Goal: Feedback & Contribution: Submit feedback/report problem

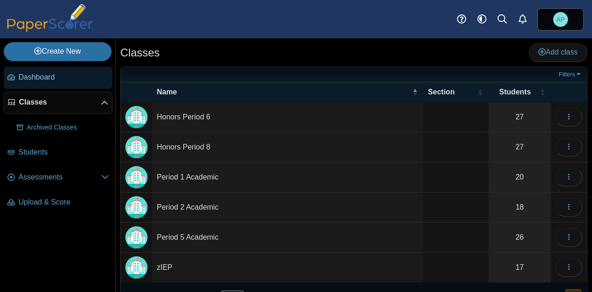
click at [48, 78] on span "Dashboard" at bounding box center [64, 77] width 90 height 10
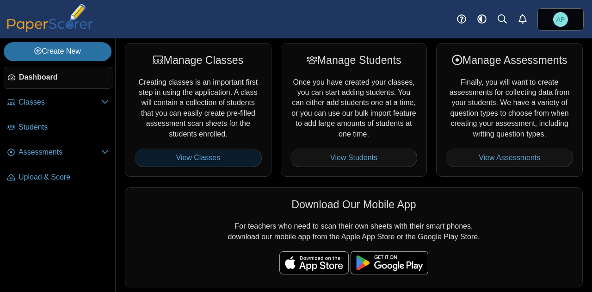
click at [188, 156] on link "View Classes" at bounding box center [198, 158] width 127 height 19
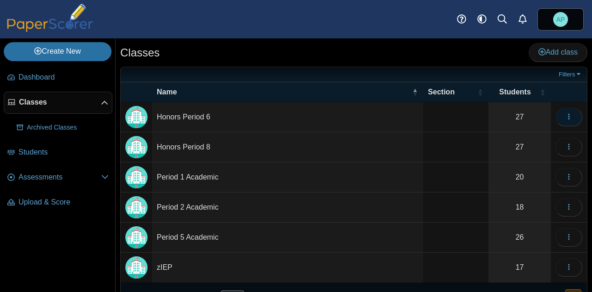
click at [566, 119] on icon "button" at bounding box center [569, 116] width 7 height 7
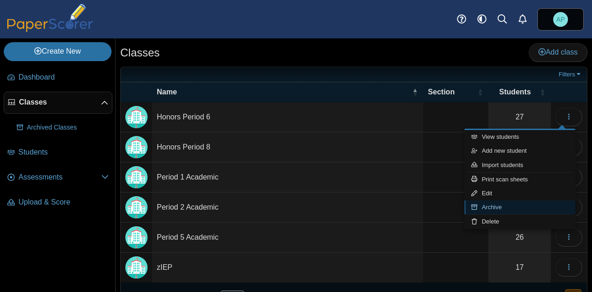
click at [510, 205] on link "Archive" at bounding box center [520, 207] width 111 height 14
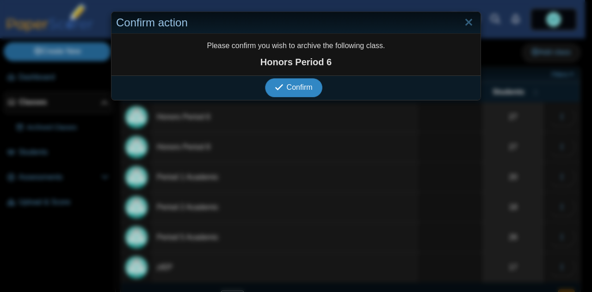
click at [295, 88] on span "Confirm" at bounding box center [300, 87] width 26 height 8
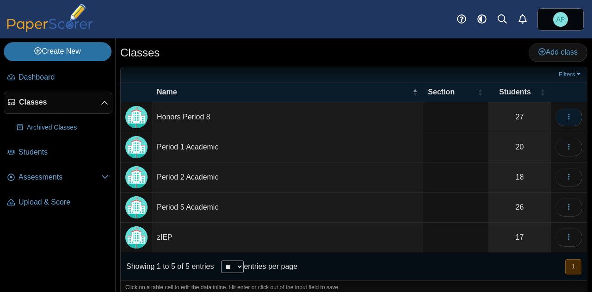
click at [564, 122] on button "button" at bounding box center [569, 117] width 27 height 19
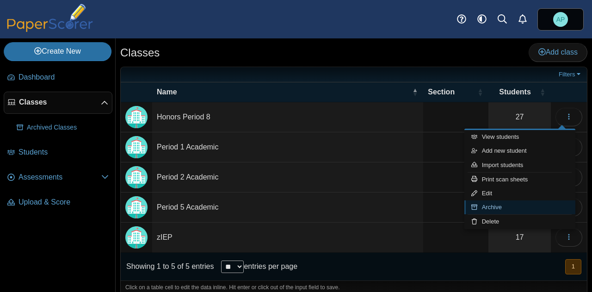
click at [522, 207] on link "Archive" at bounding box center [520, 207] width 111 height 14
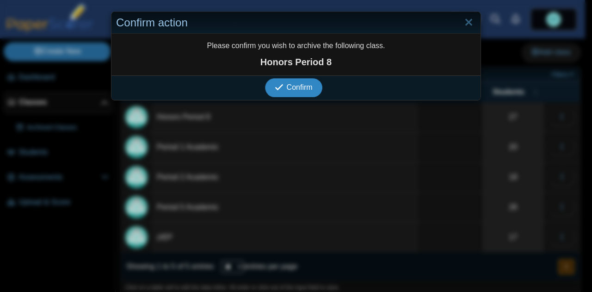
click at [305, 89] on span "Confirm" at bounding box center [300, 87] width 26 height 8
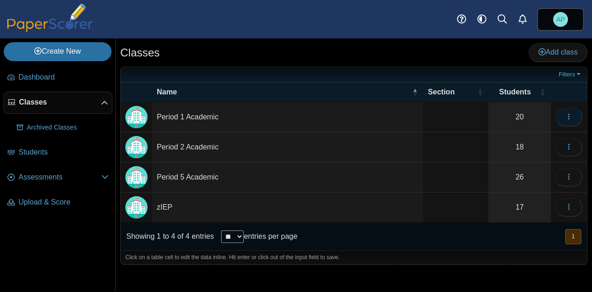
click at [566, 120] on button "button" at bounding box center [569, 117] width 27 height 19
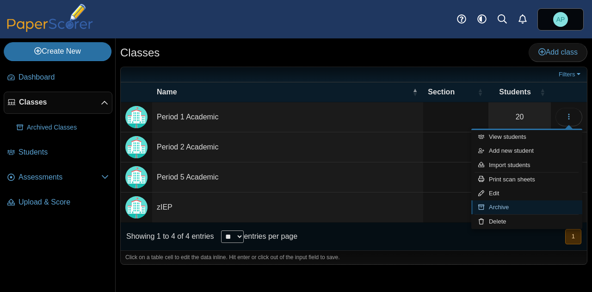
click at [514, 206] on link "Archive" at bounding box center [527, 207] width 111 height 14
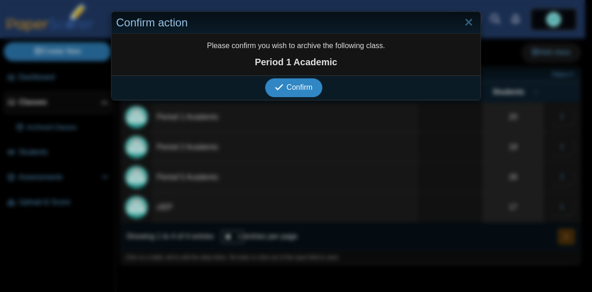
click at [300, 88] on span "Confirm" at bounding box center [300, 87] width 26 height 8
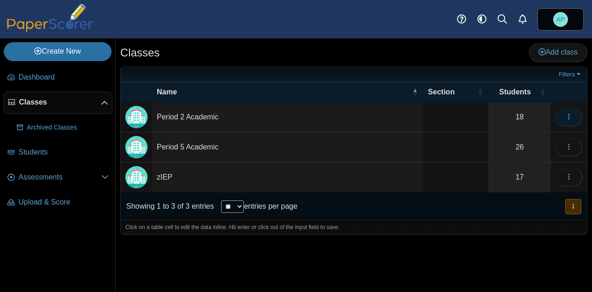
click at [577, 117] on button "button" at bounding box center [569, 117] width 27 height 19
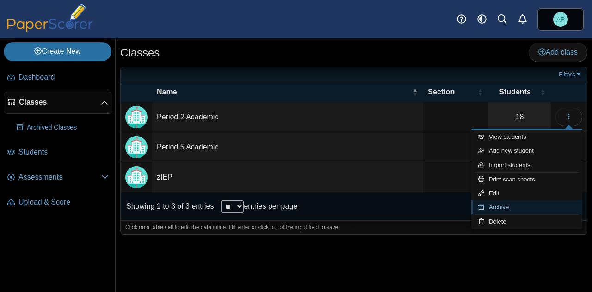
click at [517, 205] on link "Archive" at bounding box center [527, 207] width 111 height 14
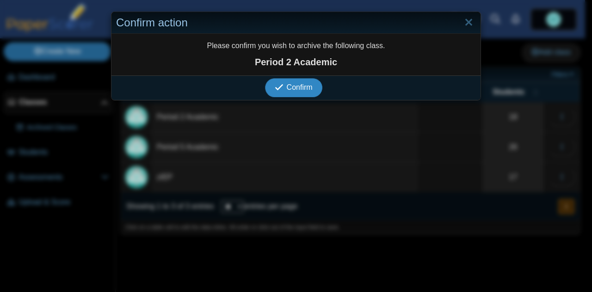
click at [297, 92] on button "Confirm" at bounding box center [293, 87] width 57 height 19
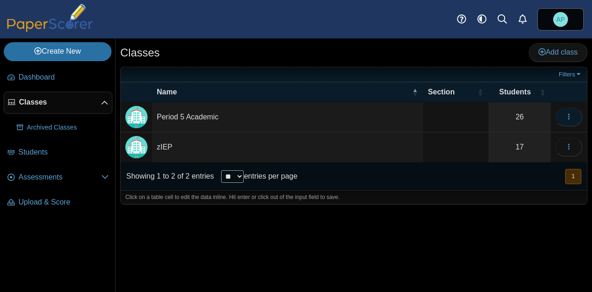
click at [567, 118] on icon "button" at bounding box center [569, 116] width 7 height 7
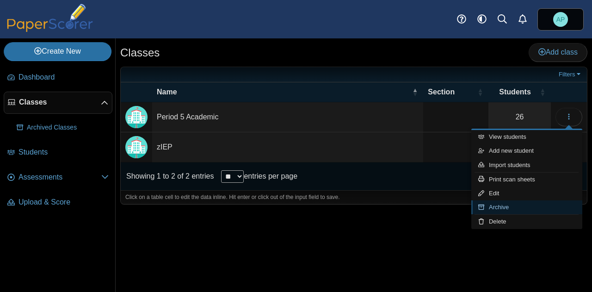
click at [510, 205] on link "Archive" at bounding box center [527, 207] width 111 height 14
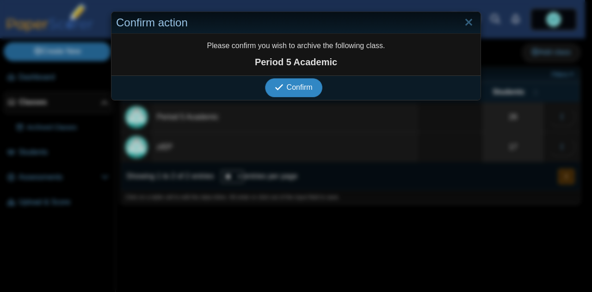
click at [308, 85] on span "Confirm" at bounding box center [300, 87] width 26 height 8
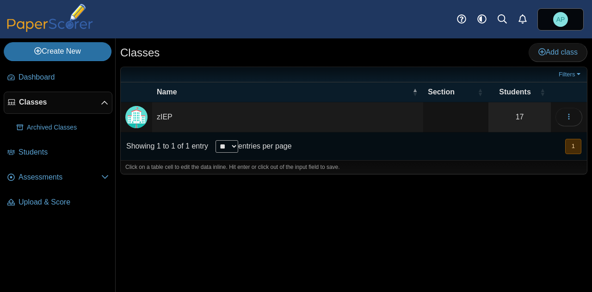
click at [158, 113] on td "zIEP" at bounding box center [287, 117] width 271 height 30
click at [193, 193] on div "Classes Add class Filters ****" at bounding box center [354, 165] width 477 height 254
click at [239, 109] on td "zIEP" at bounding box center [287, 117] width 271 height 30
click at [134, 113] on img "Locally created class" at bounding box center [136, 117] width 22 height 22
click at [521, 119] on link "17" at bounding box center [520, 117] width 62 height 30
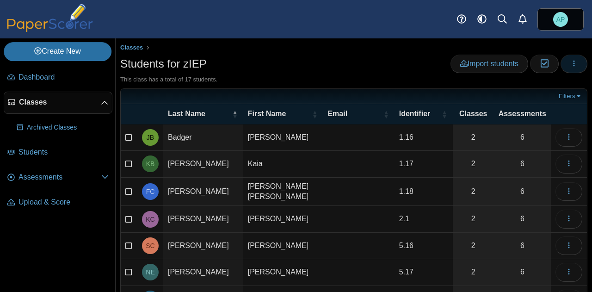
click at [571, 62] on button "button" at bounding box center [574, 64] width 27 height 19
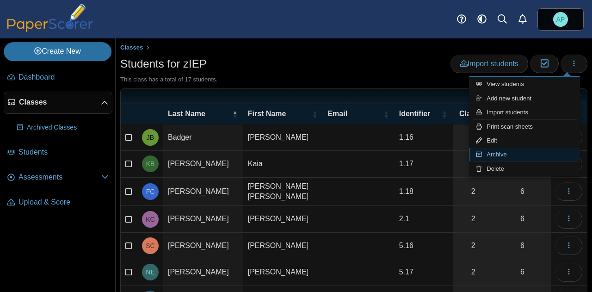
click at [496, 157] on link "Archive" at bounding box center [524, 155] width 111 height 14
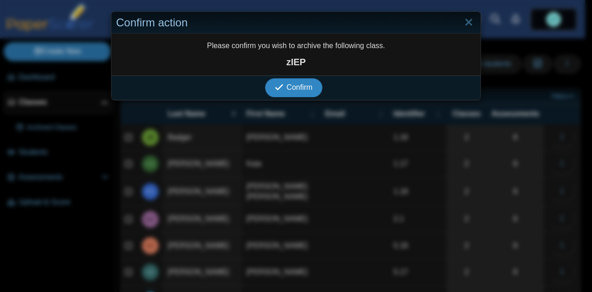
click at [275, 86] on icon "submit" at bounding box center [279, 87] width 9 height 9
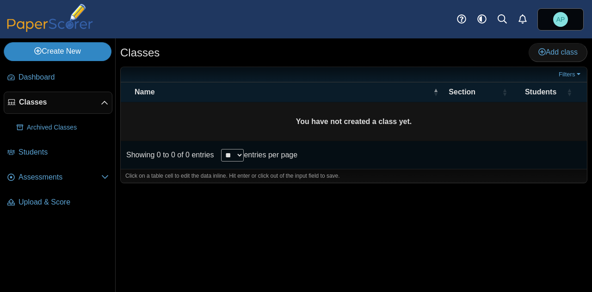
click at [74, 50] on link "Create New" at bounding box center [58, 51] width 108 height 19
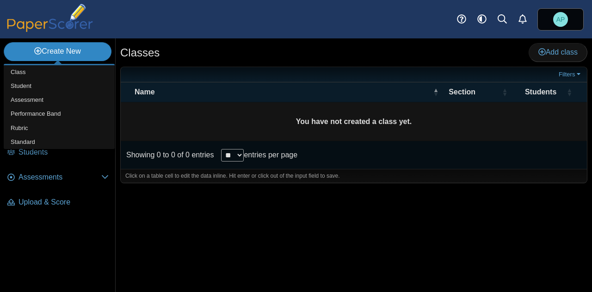
drag, startPoint x: 74, startPoint y: 50, endPoint x: 62, endPoint y: 47, distance: 12.6
click at [62, 47] on link "Create New" at bounding box center [58, 51] width 108 height 19
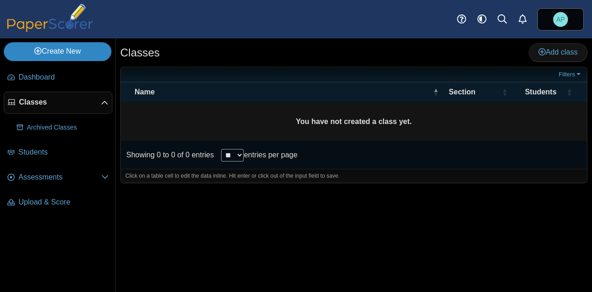
click at [49, 57] on link "Create New" at bounding box center [58, 51] width 108 height 19
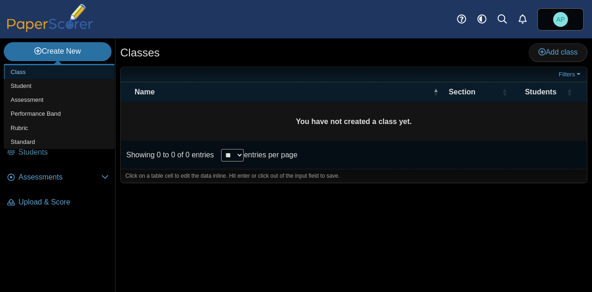
click at [41, 77] on link "Class" at bounding box center [59, 72] width 111 height 14
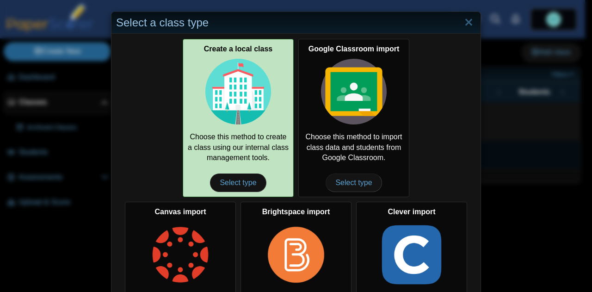
click at [238, 100] on img at bounding box center [238, 92] width 66 height 66
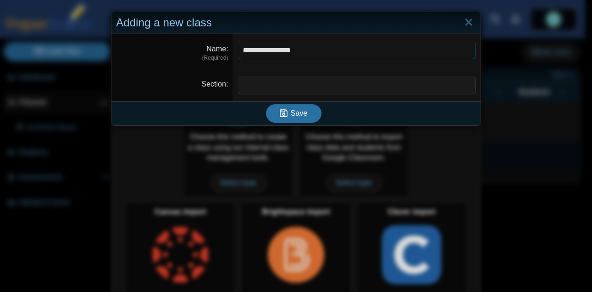
type input "**********"
click at [243, 86] on input "Section" at bounding box center [357, 85] width 238 height 19
type input "********"
click at [297, 113] on span "Save" at bounding box center [299, 113] width 17 height 8
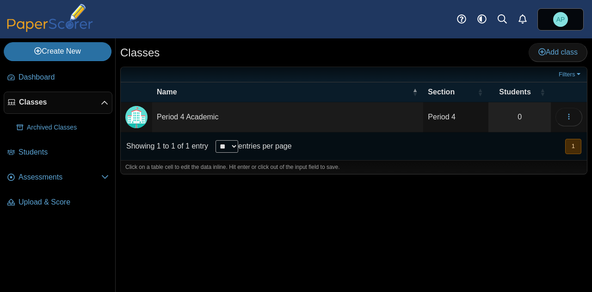
click at [203, 119] on td "Period 4 Academic" at bounding box center [287, 117] width 271 height 30
click at [139, 113] on img "Locally created class" at bounding box center [136, 117] width 22 height 22
click at [464, 120] on td "Period 4" at bounding box center [455, 117] width 65 height 30
click at [575, 117] on button "button" at bounding box center [569, 117] width 27 height 19
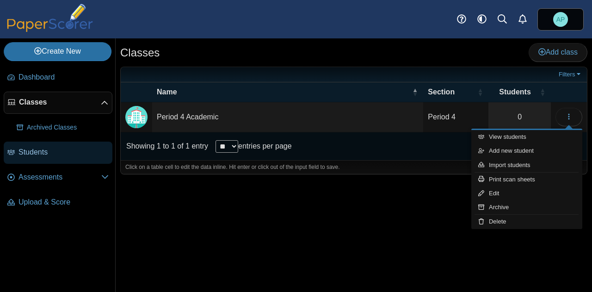
click at [51, 153] on span "Students" at bounding box center [64, 152] width 90 height 10
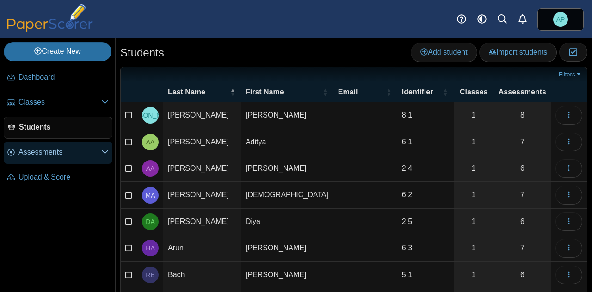
click at [69, 150] on span "Assessments" at bounding box center [60, 152] width 83 height 10
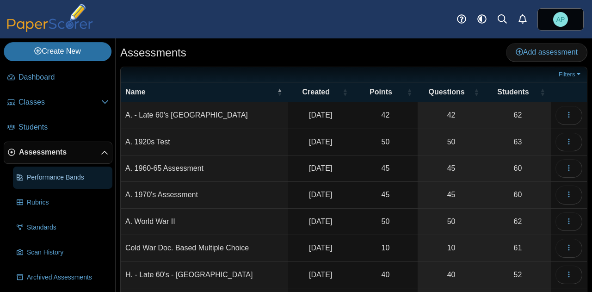
scroll to position [27, 0]
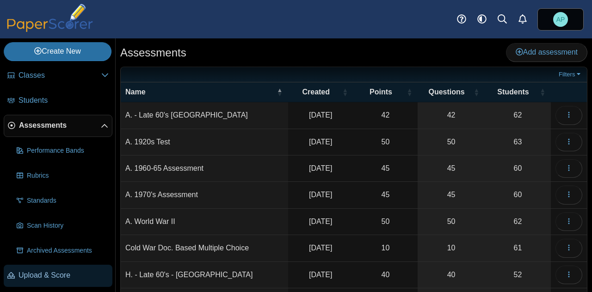
click at [70, 274] on span "Upload & Score" at bounding box center [64, 275] width 90 height 10
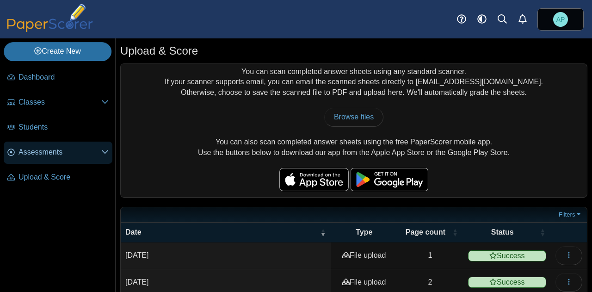
click at [33, 147] on span "Assessments" at bounding box center [60, 152] width 83 height 10
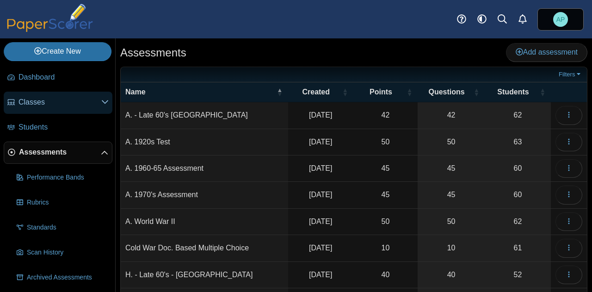
click at [36, 106] on span "Classes" at bounding box center [60, 102] width 83 height 10
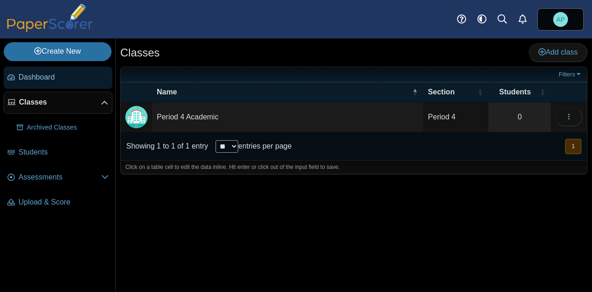
click at [68, 81] on span "Dashboard" at bounding box center [64, 77] width 90 height 10
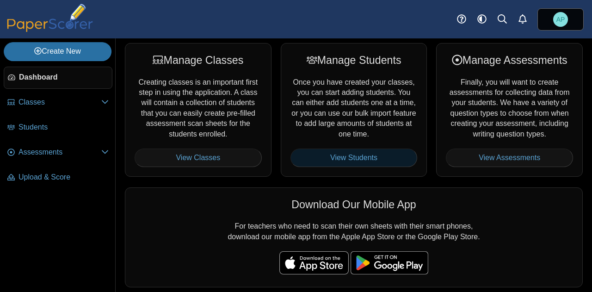
click at [360, 154] on link "View Students" at bounding box center [354, 158] width 127 height 19
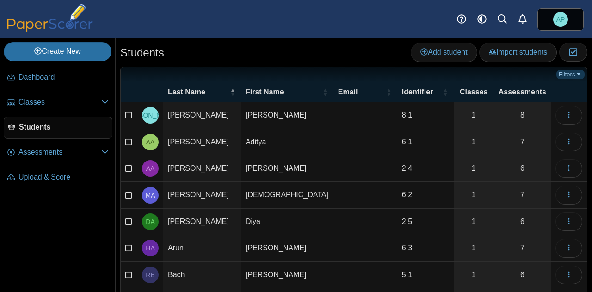
click at [560, 76] on link "Filters" at bounding box center [571, 74] width 28 height 9
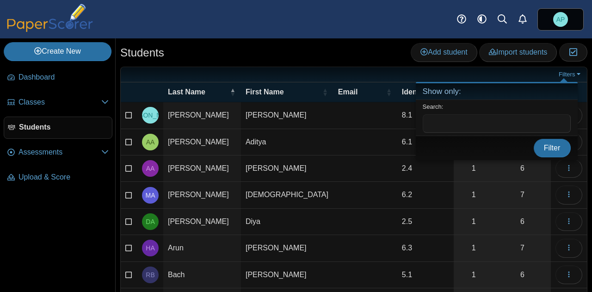
drag, startPoint x: 515, startPoint y: 74, endPoint x: 510, endPoint y: 74, distance: 4.7
click at [515, 74] on ul at bounding box center [340, 74] width 431 height 9
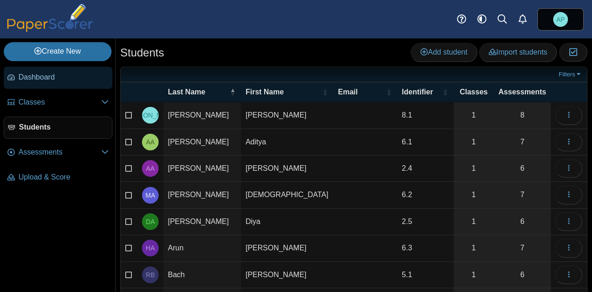
click at [41, 80] on span "Dashboard" at bounding box center [64, 77] width 90 height 10
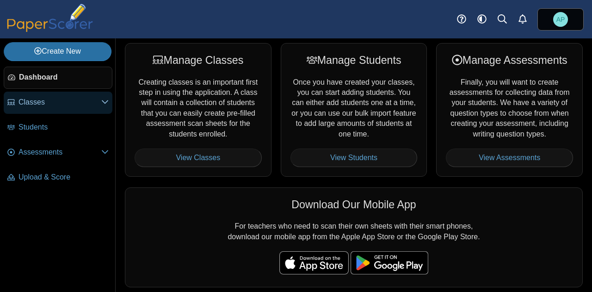
click at [43, 101] on span "Classes" at bounding box center [60, 102] width 83 height 10
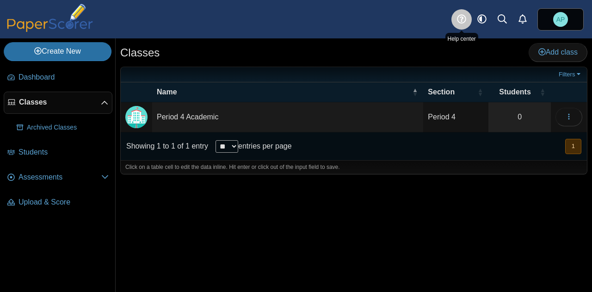
click at [463, 18] on use at bounding box center [461, 19] width 9 height 9
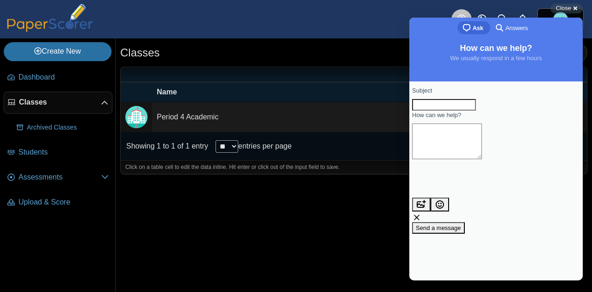
drag, startPoint x: 463, startPoint y: 18, endPoint x: 461, endPoint y: 12, distance: 5.9
click at [461, 12] on link at bounding box center [462, 19] width 20 height 20
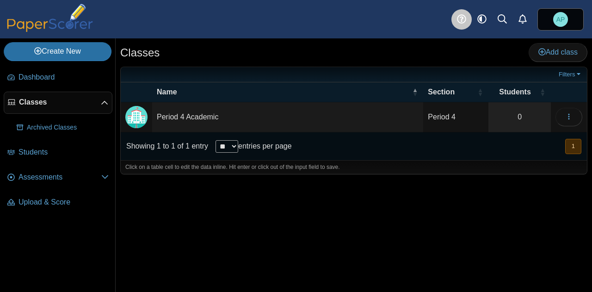
click at [463, 15] on use at bounding box center [461, 19] width 9 height 9
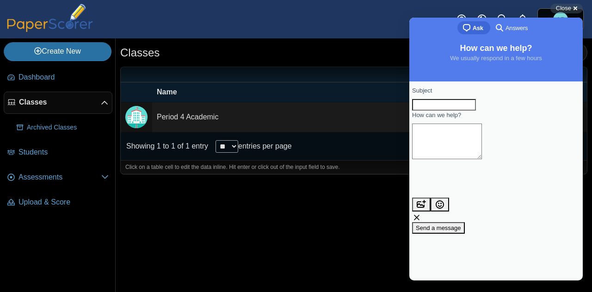
click at [463, 105] on input "Subject" at bounding box center [444, 105] width 64 height 12
type input "**********"
click at [361, 52] on div "Classes Add class" at bounding box center [353, 53] width 467 height 21
click at [357, 62] on div "Classes Add class" at bounding box center [353, 53] width 467 height 21
click at [566, 10] on span "Close" at bounding box center [563, 8] width 15 height 7
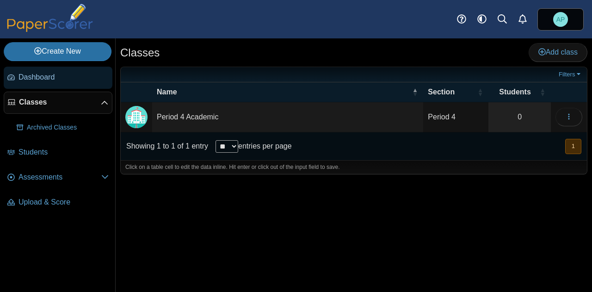
click at [29, 79] on span "Dashboard" at bounding box center [64, 77] width 90 height 10
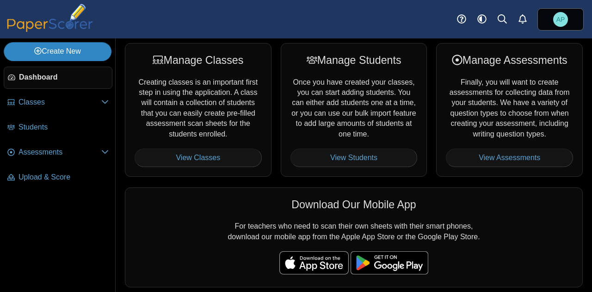
click at [74, 55] on link "Create New" at bounding box center [58, 51] width 108 height 19
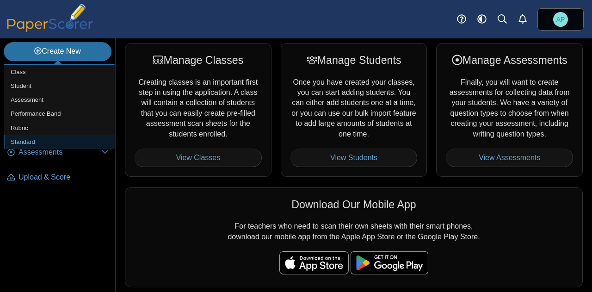
click at [47, 138] on link "Standard" at bounding box center [59, 142] width 111 height 14
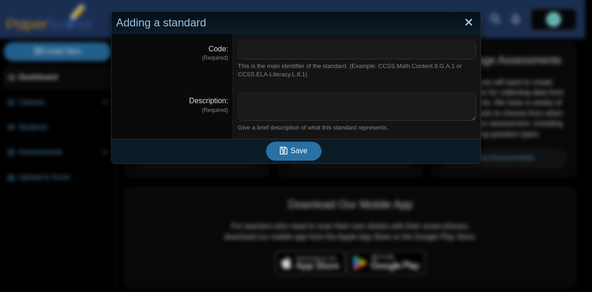
click at [469, 24] on link "Close" at bounding box center [469, 23] width 14 height 16
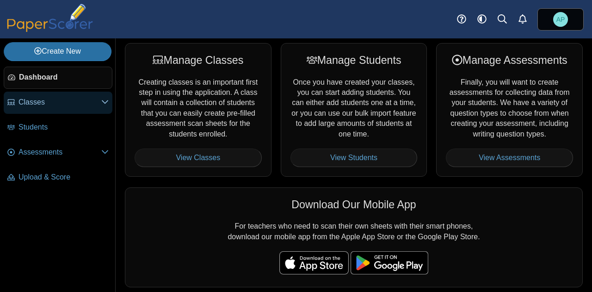
click at [49, 102] on span "Classes" at bounding box center [60, 102] width 83 height 10
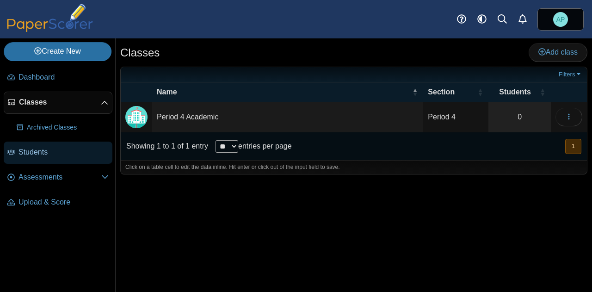
click at [45, 153] on span "Students" at bounding box center [64, 152] width 90 height 10
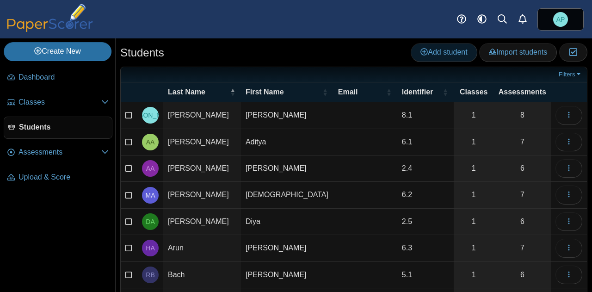
click at [431, 49] on span "Add student" at bounding box center [444, 52] width 47 height 8
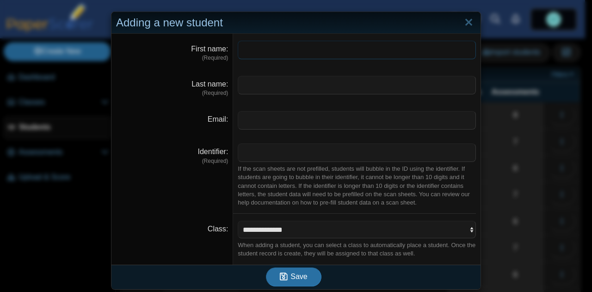
scroll to position [1, 0]
click at [435, 227] on select "**********" at bounding box center [357, 229] width 238 height 18
select select "**********"
click at [238, 220] on select "**********" at bounding box center [357, 229] width 238 height 18
click at [463, 21] on link "Close" at bounding box center [469, 22] width 14 height 16
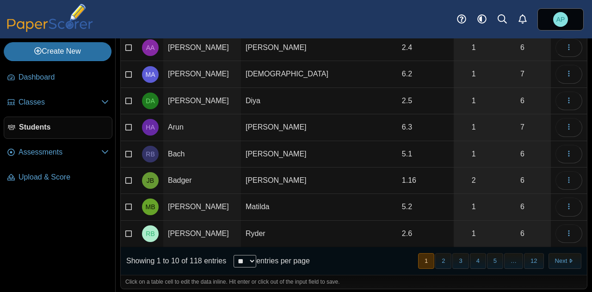
scroll to position [0, 0]
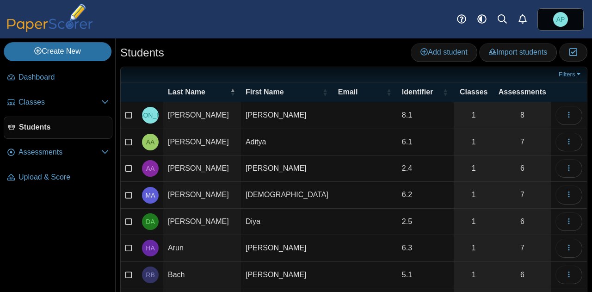
click at [128, 114] on icon at bounding box center [128, 114] width 7 height 6
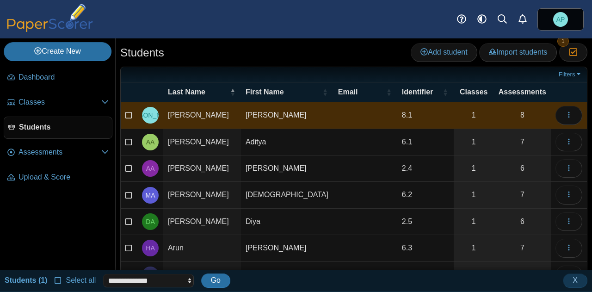
click at [205, 60] on div "Students Add student Import students Moderation 1" at bounding box center [353, 53] width 467 height 21
click at [125, 115] on td at bounding box center [129, 115] width 17 height 26
click at [130, 114] on icon at bounding box center [128, 114] width 7 height 6
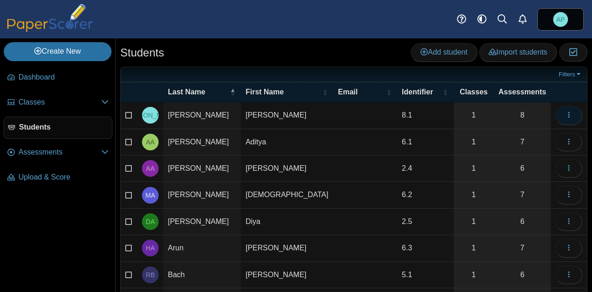
click at [566, 111] on icon "button" at bounding box center [569, 115] width 7 height 8
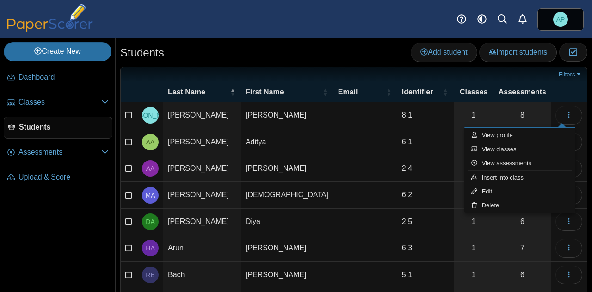
click at [314, 42] on div "Students Add student Import students Moderation 0" at bounding box center [354, 165] width 477 height 254
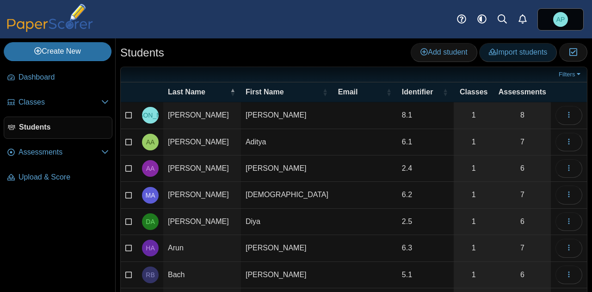
click at [510, 53] on span "Import students" at bounding box center [518, 52] width 58 height 8
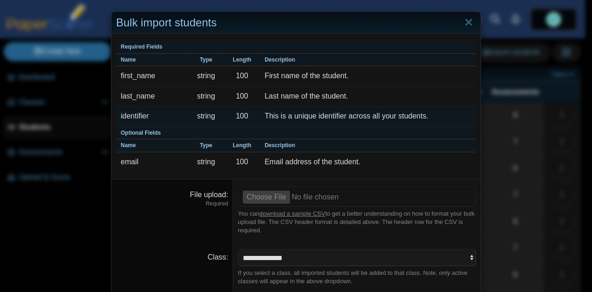
scroll to position [28, 0]
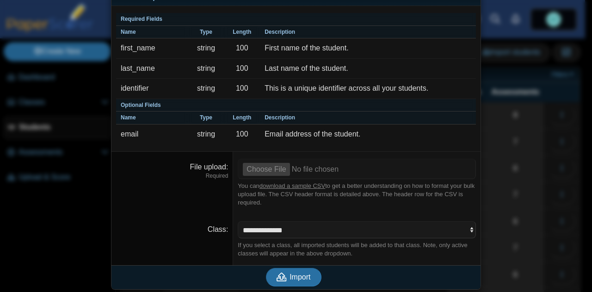
click at [301, 184] on link "download a sample CSV" at bounding box center [293, 185] width 66 height 7
click at [292, 184] on link "download a sample CSV" at bounding box center [293, 185] width 66 height 7
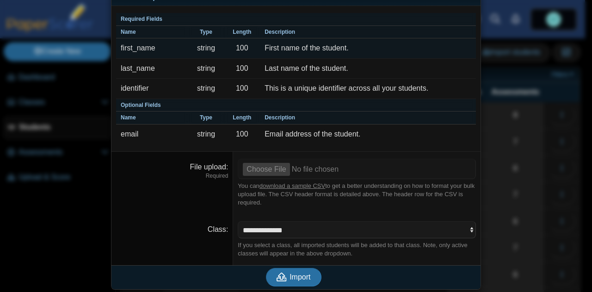
click at [431, 41] on td "First name of the student." at bounding box center [368, 48] width 216 height 20
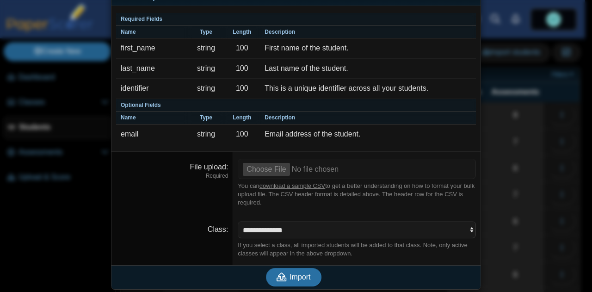
scroll to position [0, 0]
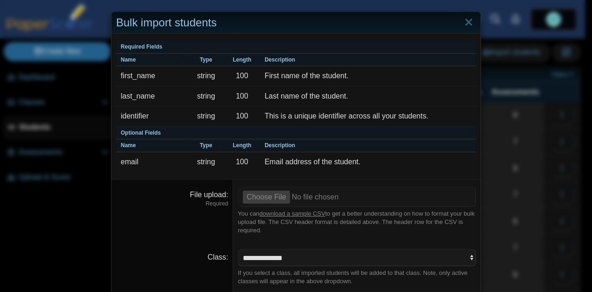
click at [300, 212] on link "download a sample CSV" at bounding box center [293, 213] width 66 height 7
click at [462, 19] on link "Close" at bounding box center [469, 23] width 14 height 16
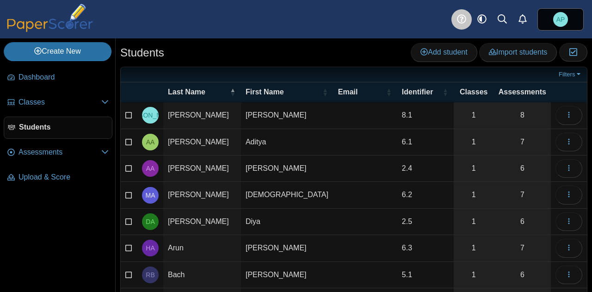
click at [461, 19] on use at bounding box center [461, 19] width 9 height 9
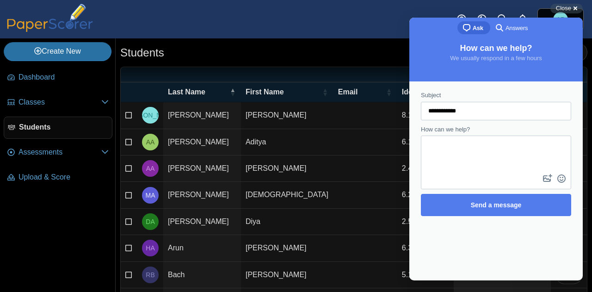
click at [464, 146] on textarea "How can we help?" at bounding box center [496, 155] width 149 height 36
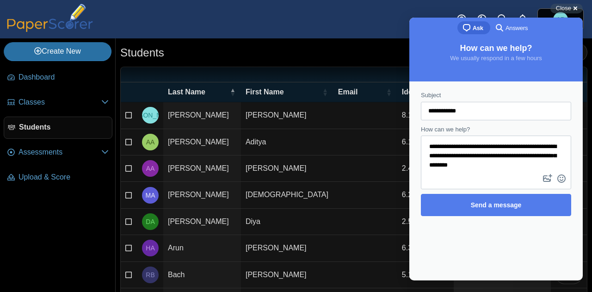
click at [497, 168] on textarea "**********" at bounding box center [496, 155] width 149 height 36
click at [526, 166] on textarea "**********" at bounding box center [496, 155] width 149 height 36
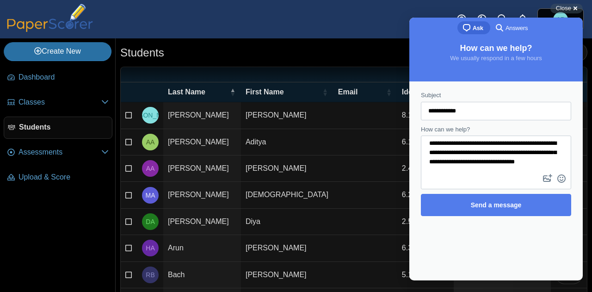
scroll to position [4, 0]
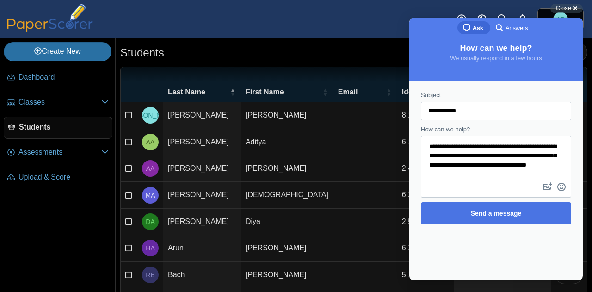
type textarea "**********"
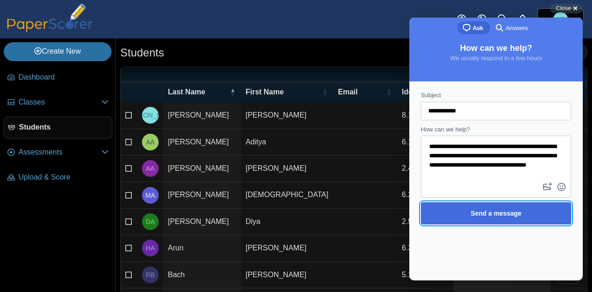
click at [494, 217] on span "Send a message" at bounding box center [496, 213] width 51 height 7
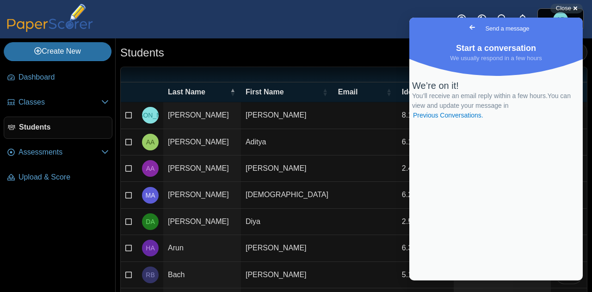
click at [356, 16] on div "Dashboard Classes Archived classes Students Assessments" at bounding box center [296, 19] width 592 height 38
click at [296, 31] on div "Dashboard Classes Archived classes Students Assessments" at bounding box center [296, 19] width 592 height 38
click at [380, 17] on div "Dashboard Classes Archived classes Students Assessments" at bounding box center [296, 19] width 592 height 38
